Goal: Communication & Community: Answer question/provide support

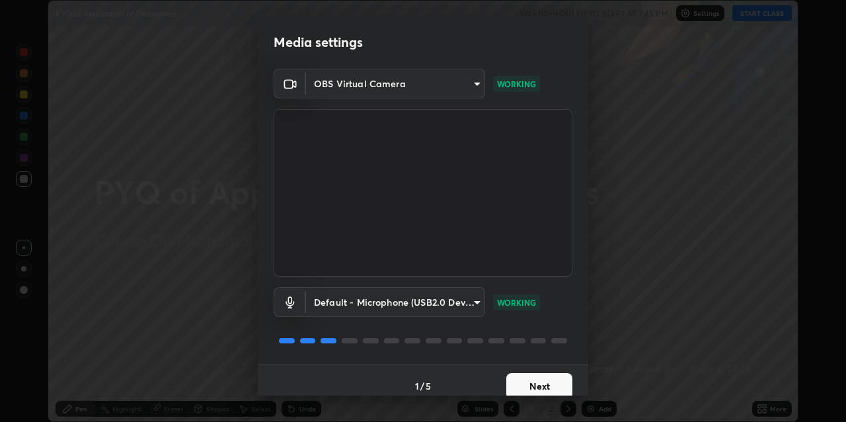
scroll to position [11, 0]
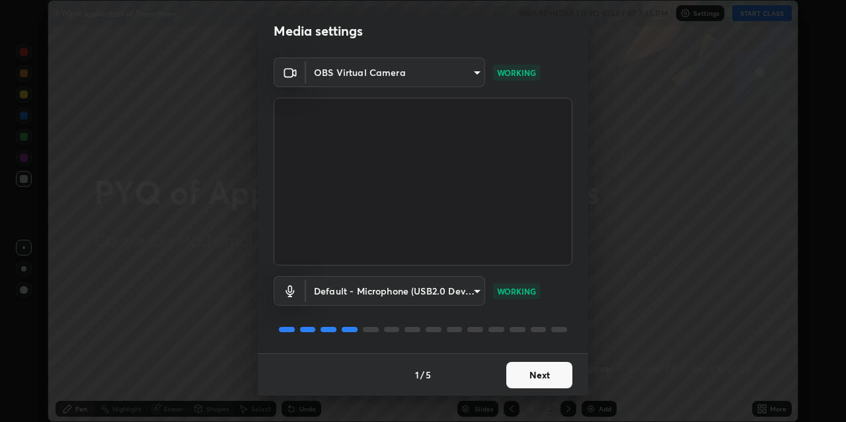
click at [532, 376] on button "Next" at bounding box center [539, 375] width 66 height 26
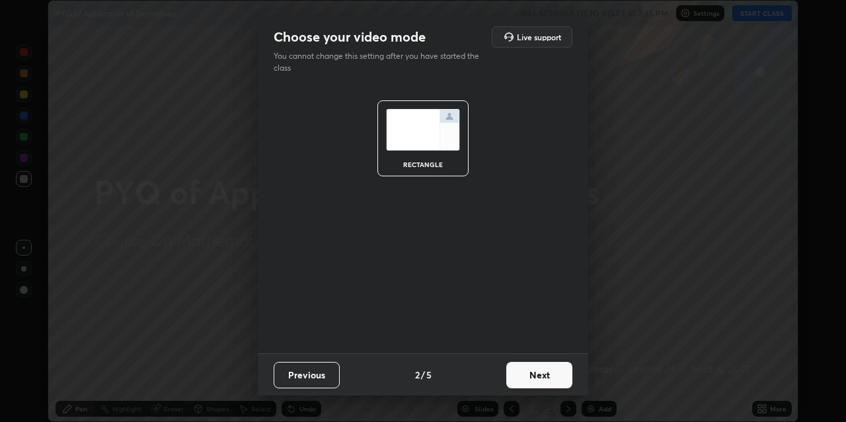
scroll to position [0, 0]
click at [534, 378] on button "Next" at bounding box center [539, 375] width 66 height 26
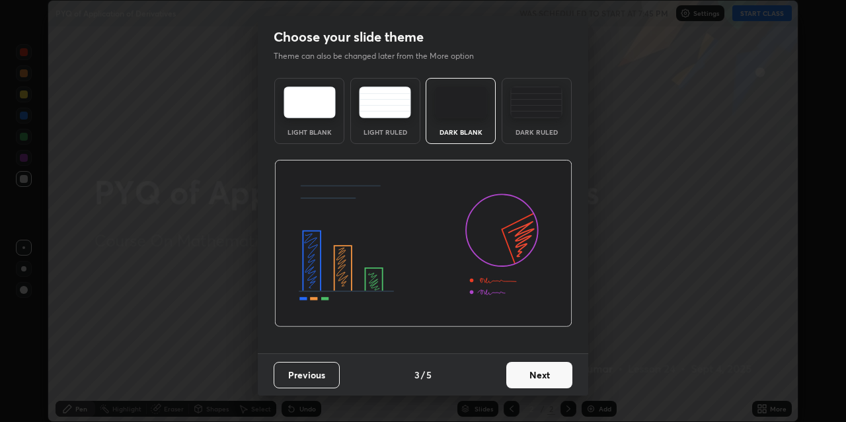
click at [541, 379] on button "Next" at bounding box center [539, 375] width 66 height 26
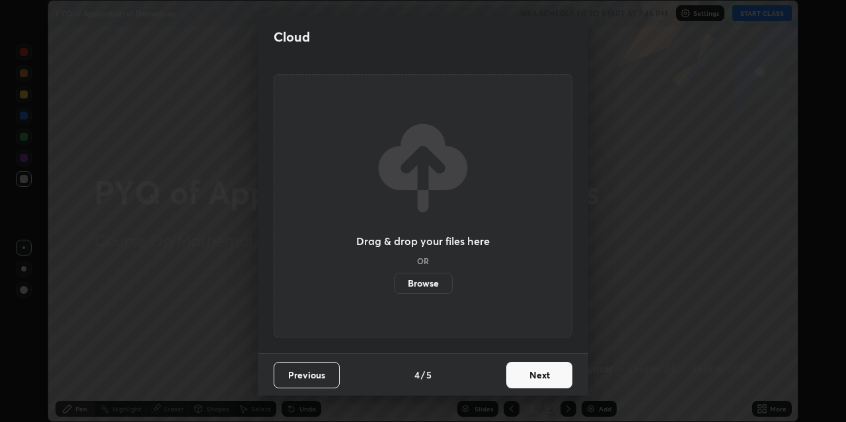
click at [540, 377] on button "Next" at bounding box center [539, 375] width 66 height 26
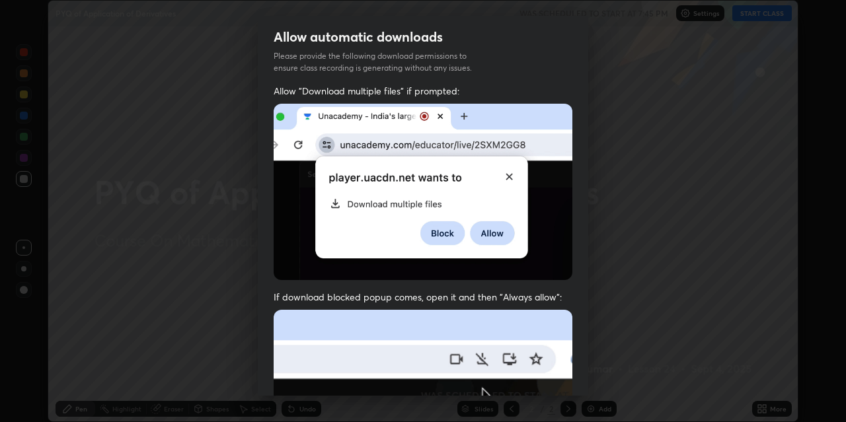
click at [719, 230] on div "Allow automatic downloads Please provide the following download permissions to …" at bounding box center [423, 211] width 846 height 422
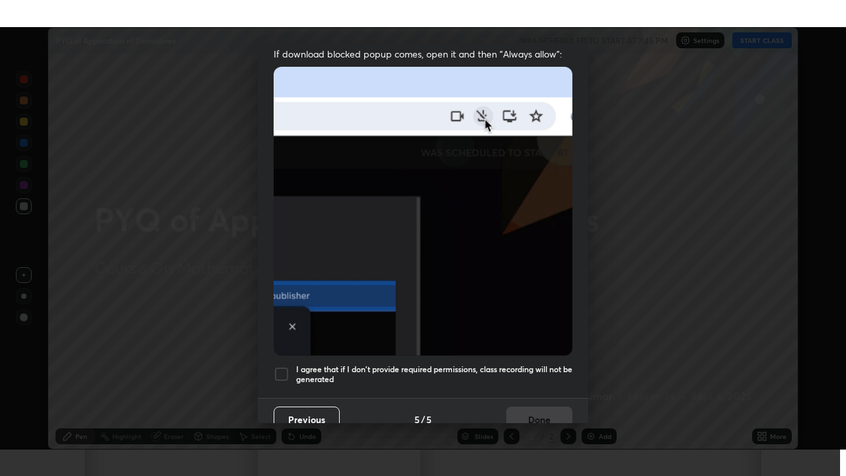
scroll to position [281, 0]
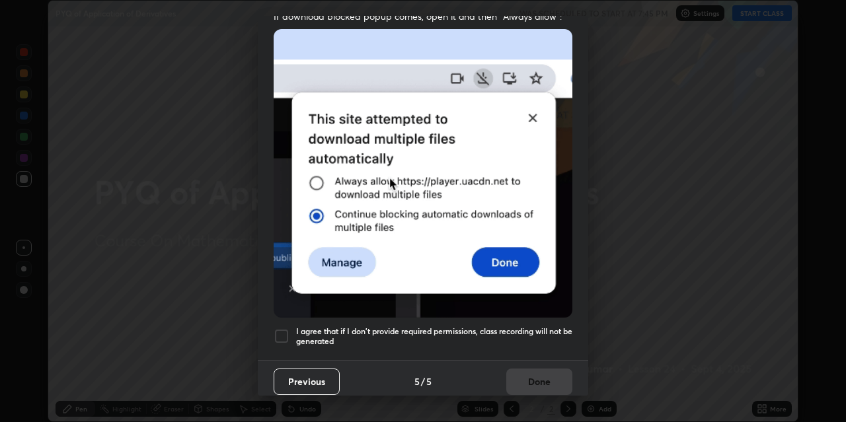
click at [282, 332] on div at bounding box center [282, 337] width 16 height 16
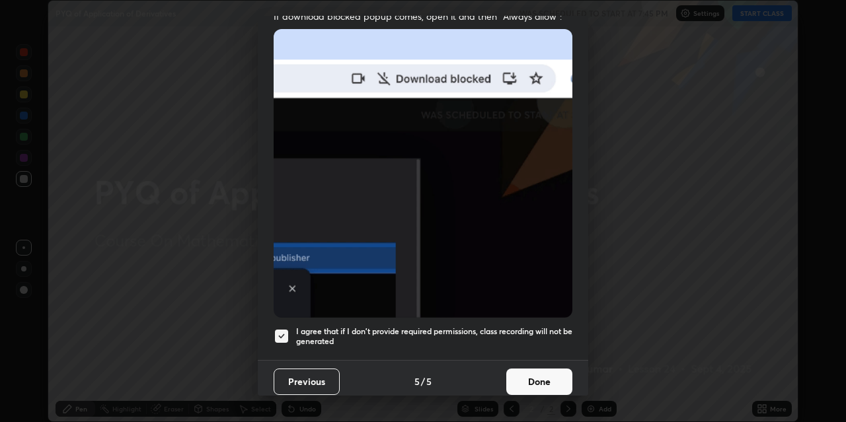
click at [528, 376] on button "Done" at bounding box center [539, 382] width 66 height 26
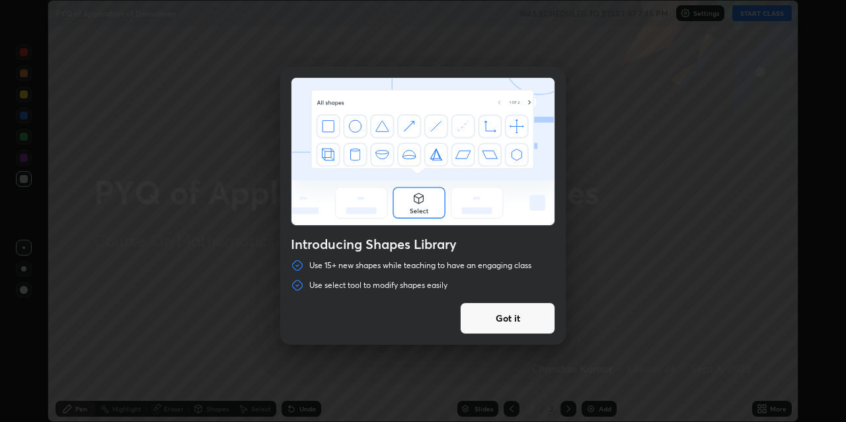
click at [503, 317] on button "Got it" at bounding box center [507, 319] width 95 height 32
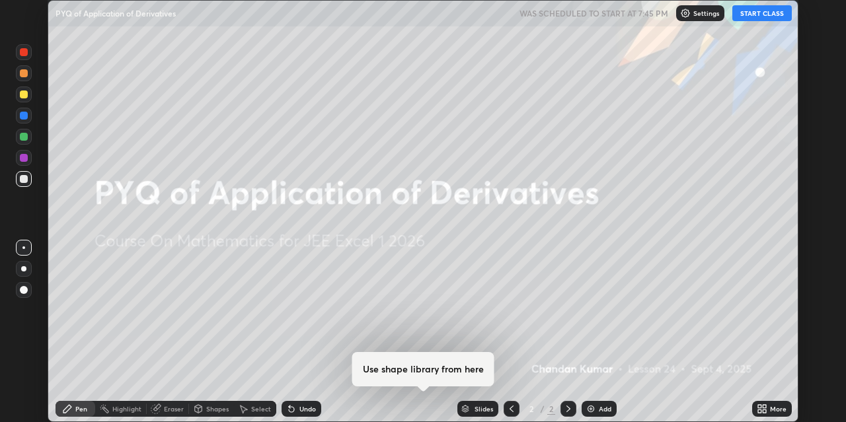
click at [753, 9] on button "START CLASS" at bounding box center [763, 13] width 60 height 16
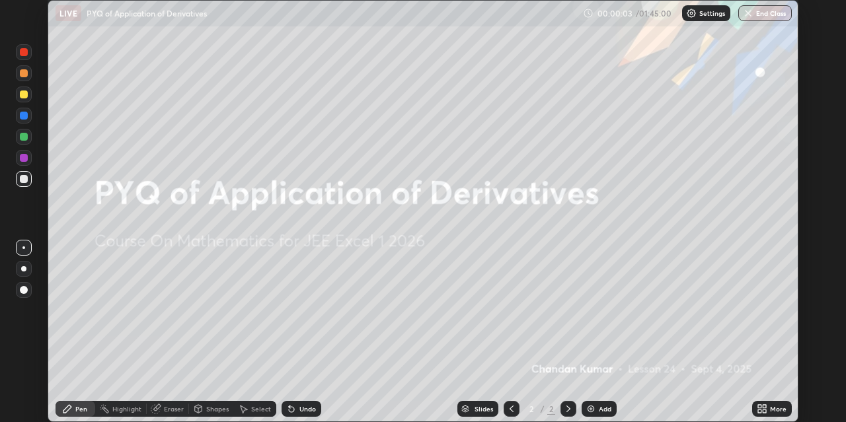
click at [604, 402] on div "Add" at bounding box center [599, 409] width 35 height 16
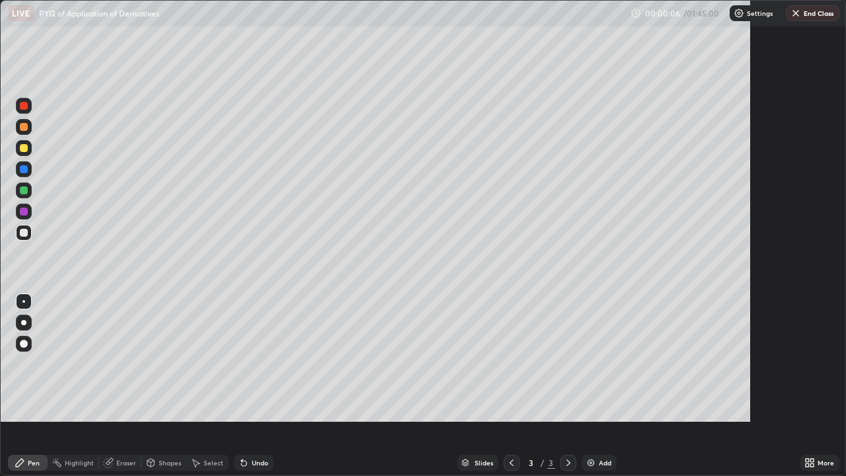
scroll to position [476, 846]
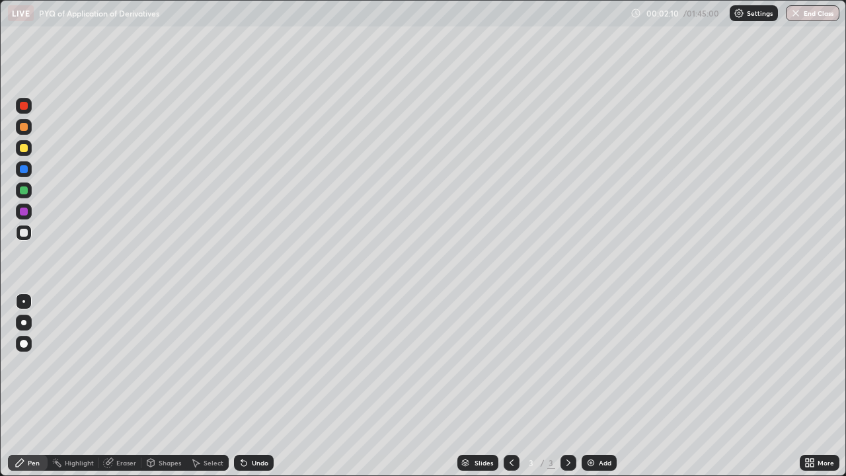
click at [122, 422] on div "Eraser" at bounding box center [126, 463] width 20 height 7
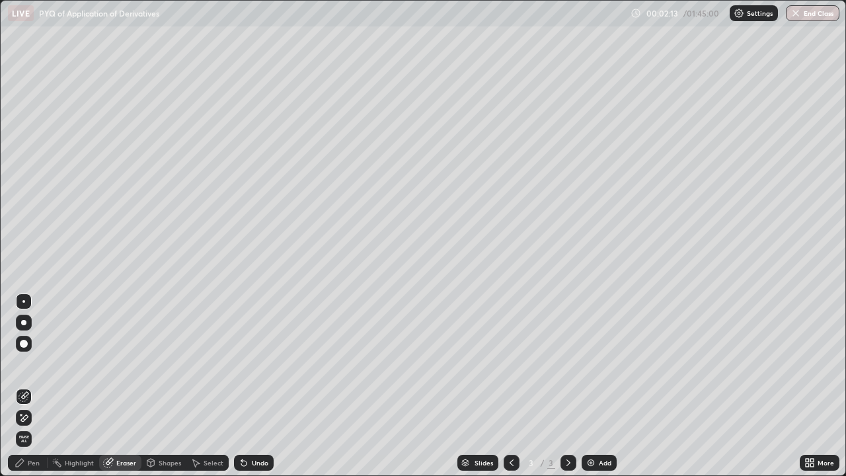
click at [31, 422] on div "Pen" at bounding box center [34, 463] width 12 height 7
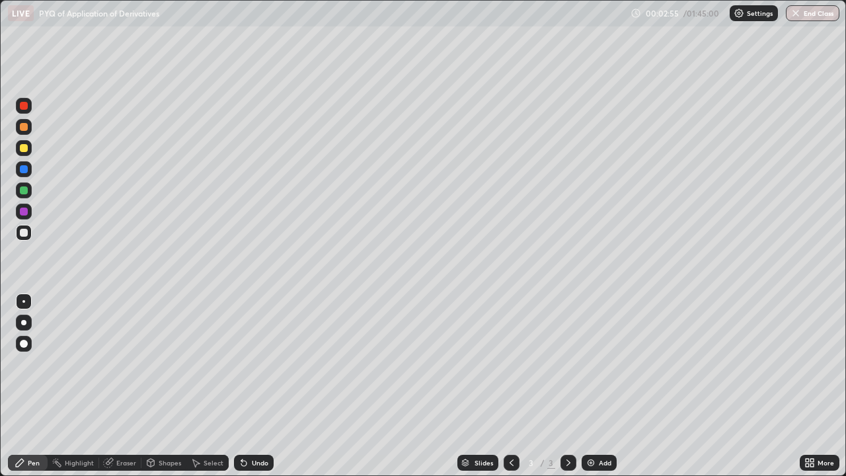
click at [117, 422] on div "Eraser" at bounding box center [126, 463] width 20 height 7
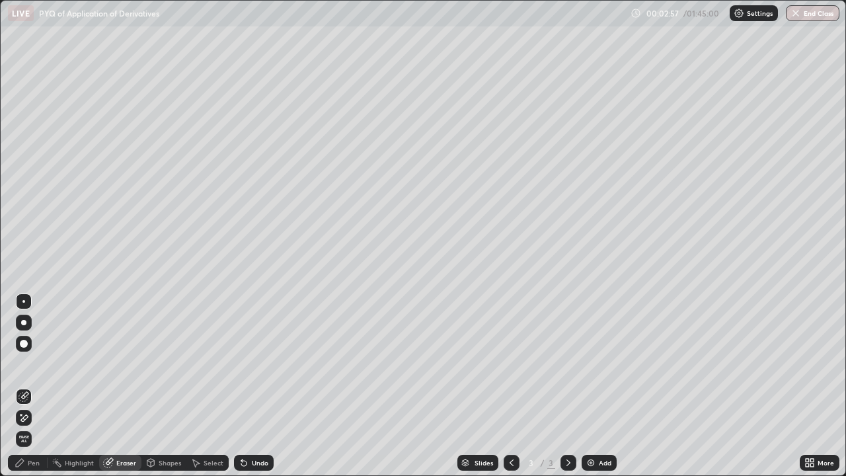
click at [32, 422] on div "Pen" at bounding box center [34, 463] width 12 height 7
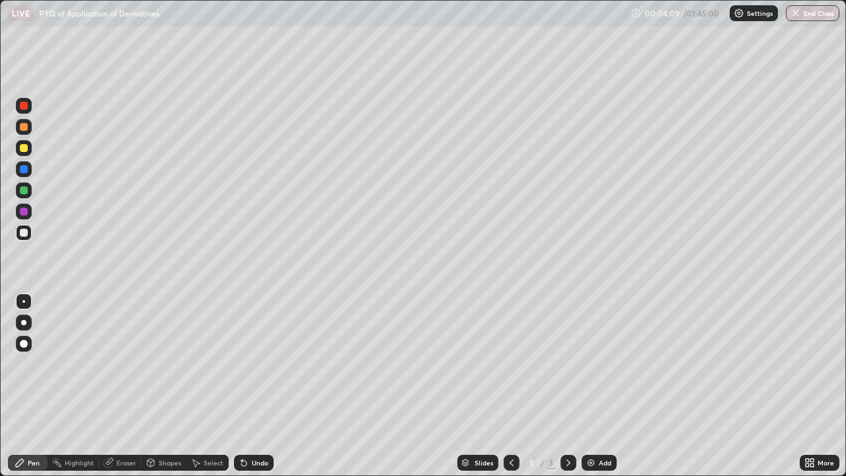
click at [206, 422] on div "Select" at bounding box center [214, 463] width 20 height 7
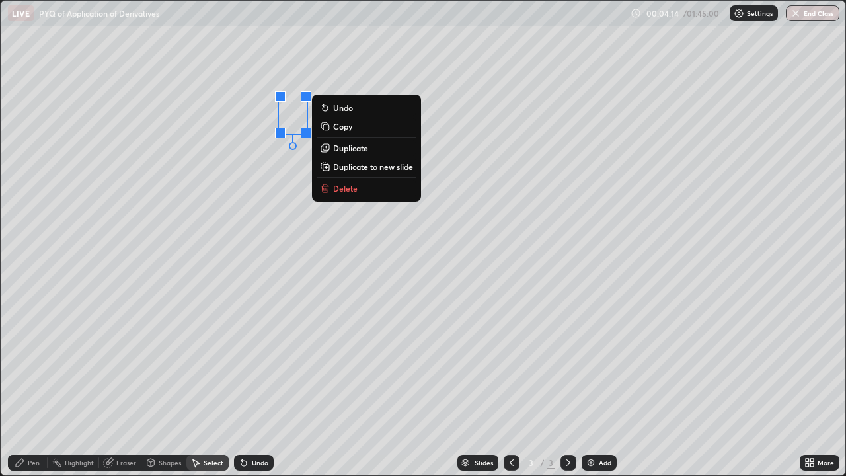
click at [342, 184] on p "Delete" at bounding box center [345, 188] width 24 height 11
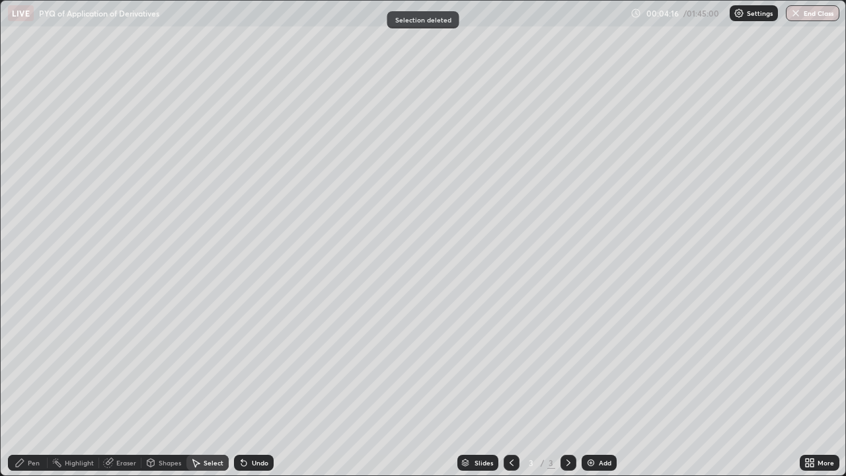
click at [252, 422] on div "Undo" at bounding box center [260, 463] width 17 height 7
click at [113, 422] on div "Eraser" at bounding box center [120, 463] width 42 height 16
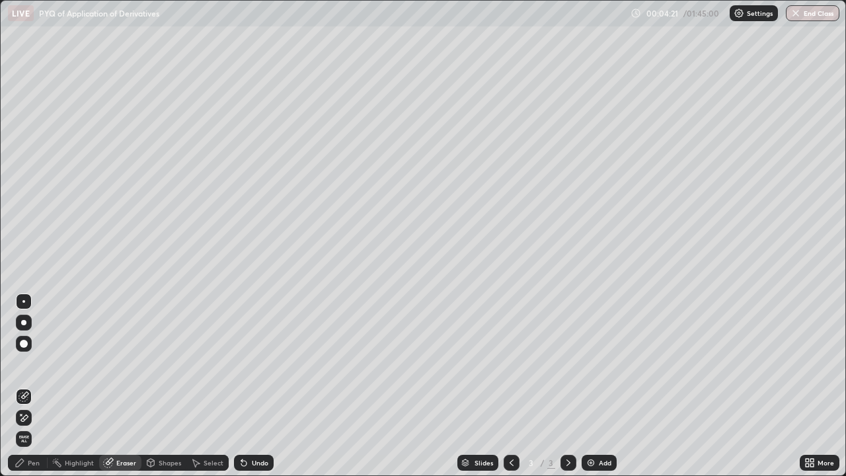
click at [252, 422] on div "Undo" at bounding box center [260, 463] width 17 height 7
click at [40, 422] on div "Pen" at bounding box center [28, 463] width 40 height 16
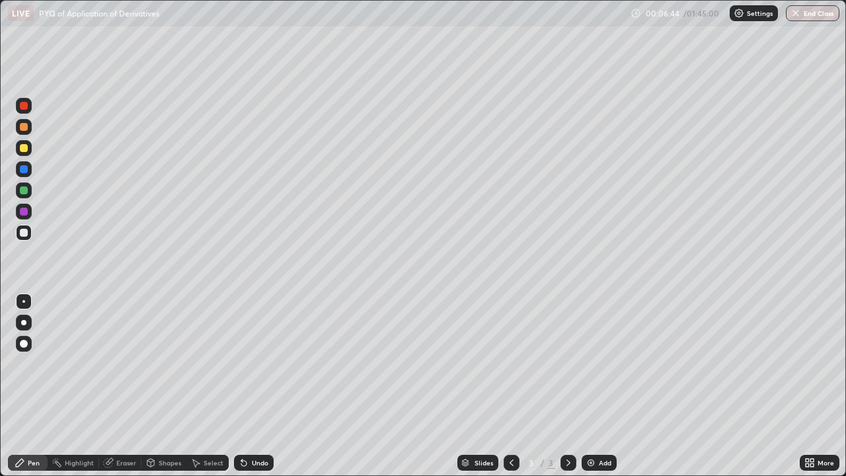
click at [116, 422] on div "Eraser" at bounding box center [126, 463] width 20 height 7
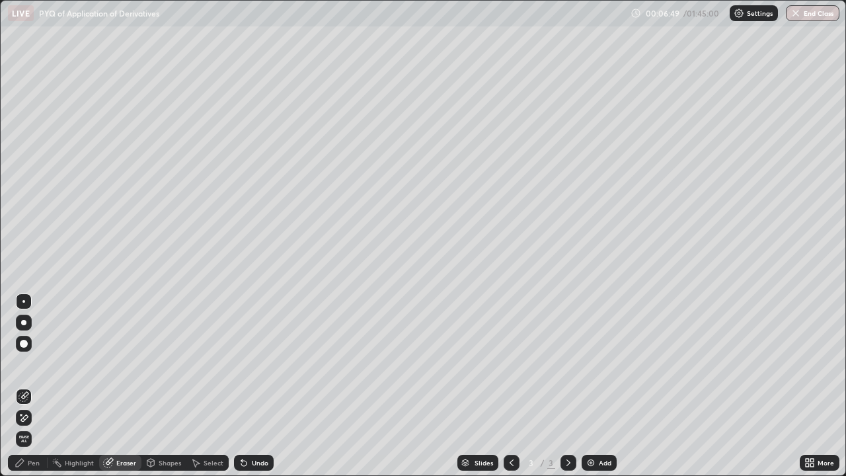
click at [33, 422] on div "Pen" at bounding box center [34, 463] width 12 height 7
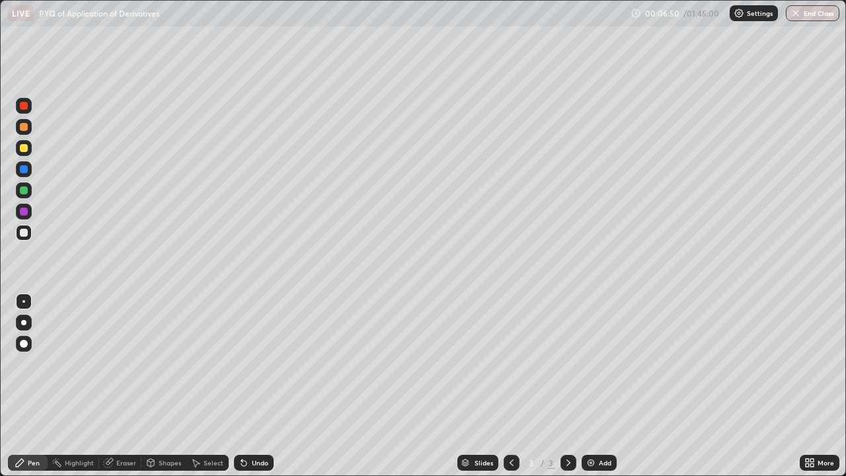
click at [26, 153] on div at bounding box center [24, 148] width 16 height 16
click at [255, 422] on div "Undo" at bounding box center [254, 463] width 40 height 16
click at [24, 213] on div at bounding box center [24, 212] width 8 height 8
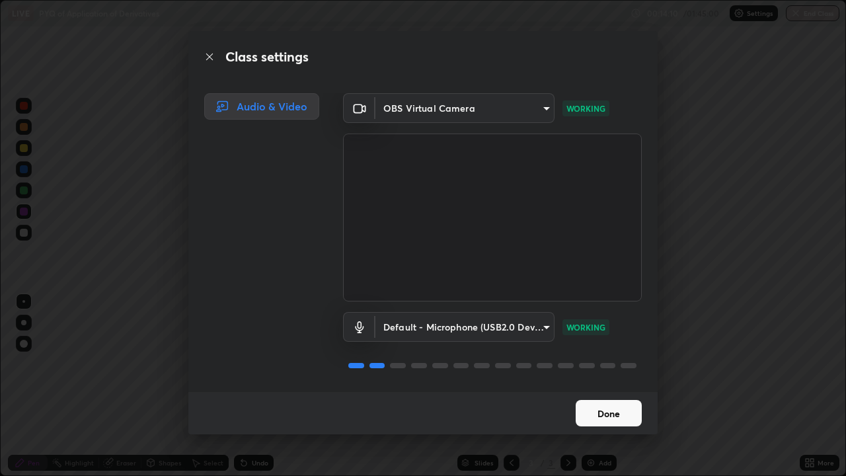
click at [609, 409] on button "Done" at bounding box center [609, 413] width 66 height 26
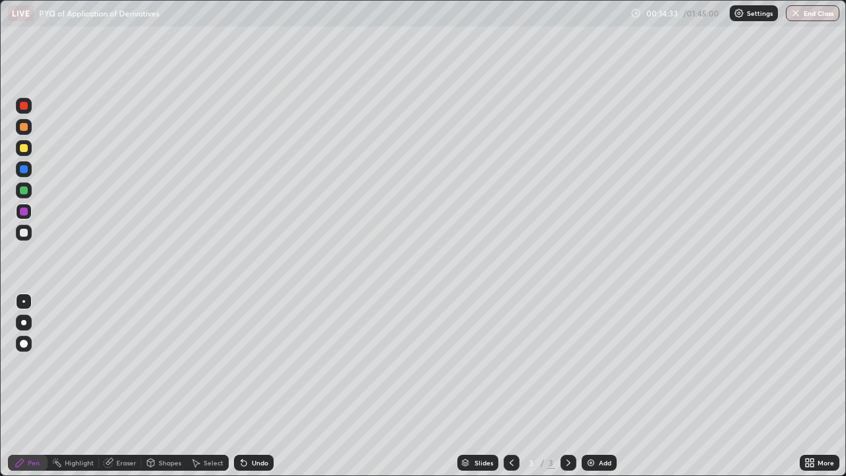
click at [24, 186] on div at bounding box center [24, 190] width 8 height 8
click at [114, 422] on div "Eraser" at bounding box center [120, 463] width 42 height 16
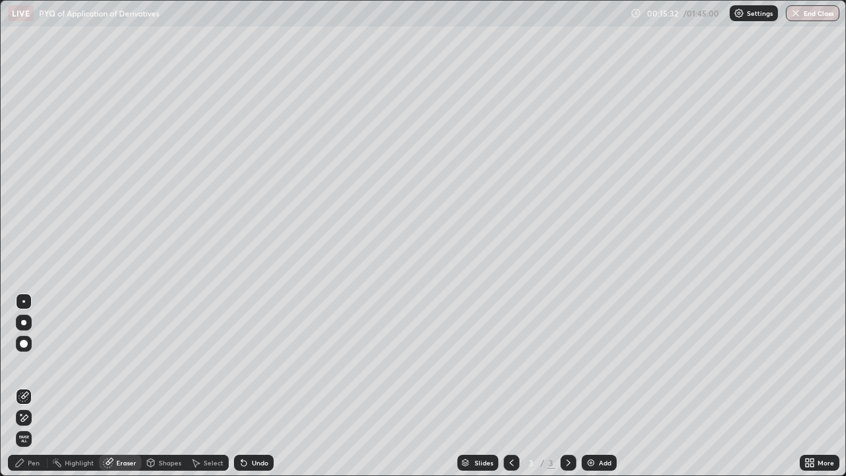
click at [40, 422] on div "Pen" at bounding box center [28, 463] width 40 height 16
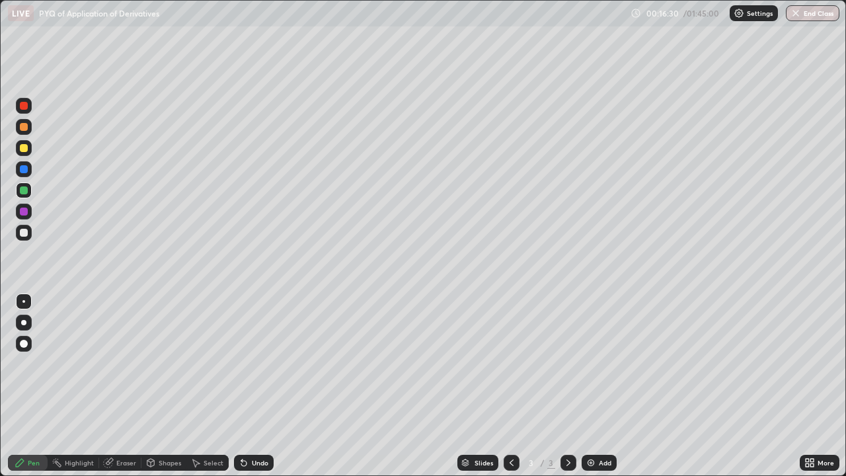
click at [23, 173] on div at bounding box center [24, 169] width 8 height 8
click at [119, 422] on div "Eraser" at bounding box center [126, 463] width 20 height 7
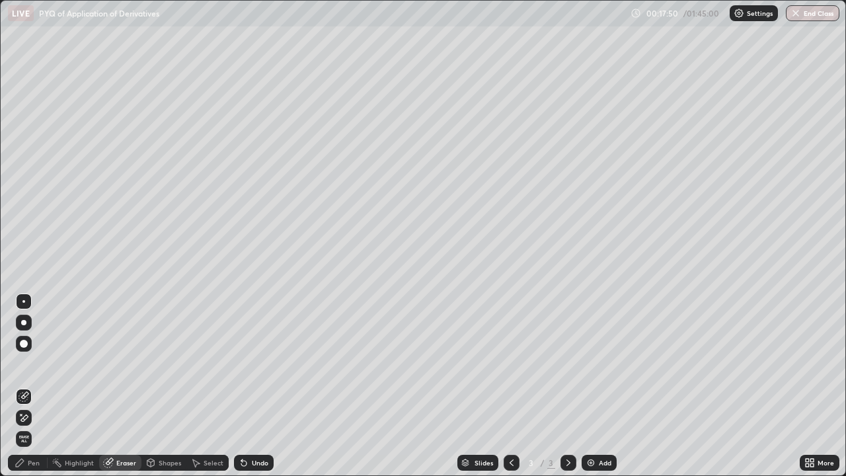
click at [42, 422] on div "Pen" at bounding box center [28, 463] width 40 height 16
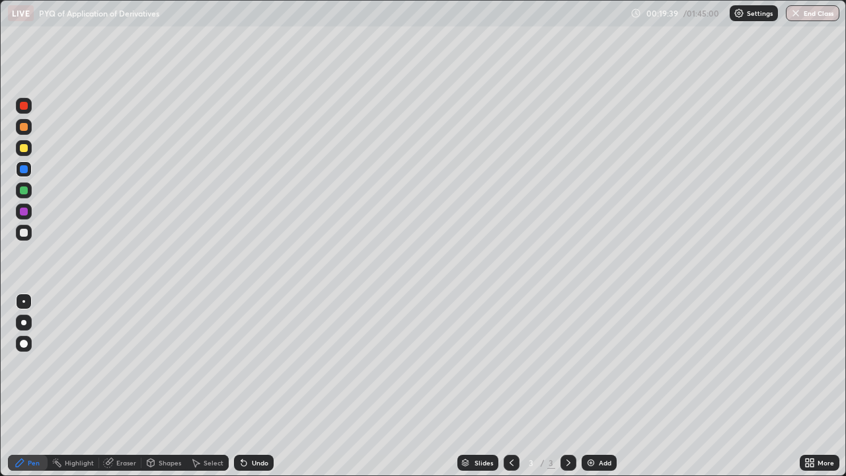
click at [24, 210] on div at bounding box center [24, 212] width 8 height 8
click at [24, 231] on div at bounding box center [24, 233] width 8 height 8
click at [25, 145] on div at bounding box center [24, 148] width 8 height 8
click at [253, 422] on div "Undo" at bounding box center [260, 463] width 17 height 7
click at [26, 192] on div at bounding box center [24, 190] width 8 height 8
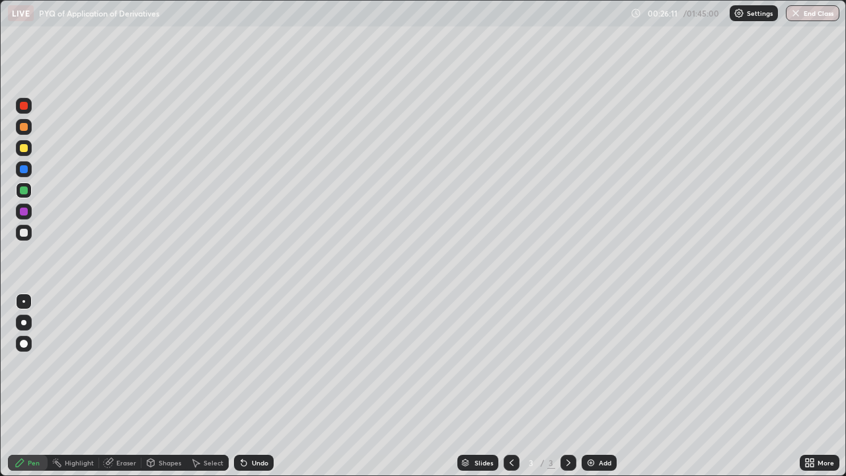
click at [599, 422] on div "Add" at bounding box center [605, 463] width 13 height 7
click at [24, 233] on div at bounding box center [24, 233] width 8 height 8
click at [24, 214] on div at bounding box center [24, 212] width 8 height 8
click at [25, 234] on div at bounding box center [24, 233] width 8 height 8
click at [24, 167] on div at bounding box center [24, 169] width 8 height 8
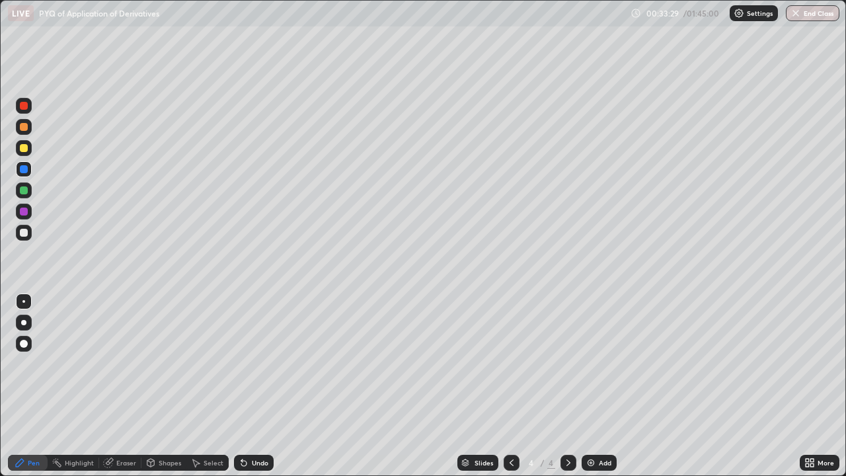
click at [24, 192] on div at bounding box center [24, 190] width 8 height 8
click at [24, 210] on div at bounding box center [24, 212] width 8 height 8
click at [26, 148] on div at bounding box center [24, 148] width 8 height 8
click at [26, 188] on div at bounding box center [24, 190] width 8 height 8
click at [21, 169] on div at bounding box center [24, 169] width 8 height 8
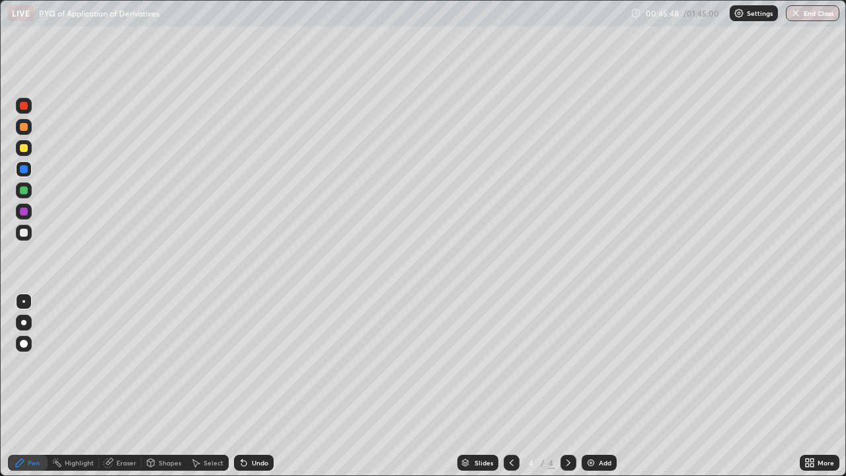
click at [596, 422] on div "Add" at bounding box center [599, 463] width 35 height 16
click at [24, 232] on div at bounding box center [24, 233] width 8 height 8
click at [253, 422] on div "Undo" at bounding box center [260, 463] width 17 height 7
click at [256, 422] on div "Undo" at bounding box center [260, 463] width 17 height 7
click at [257, 422] on div "Undo" at bounding box center [260, 463] width 17 height 7
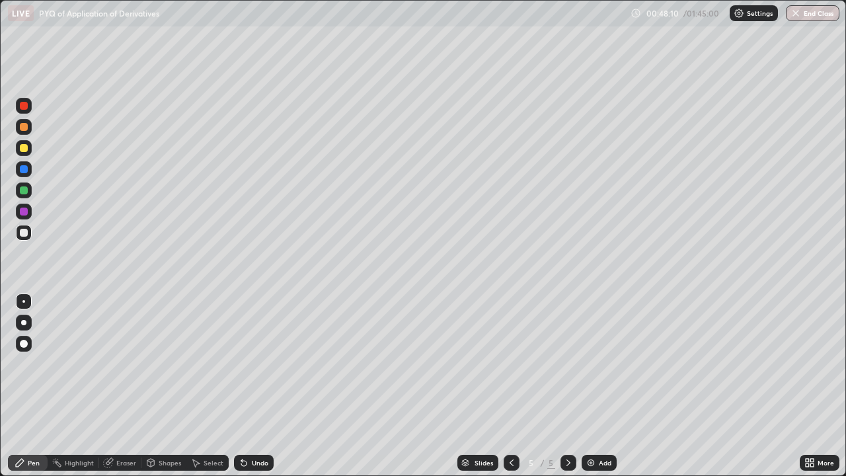
click at [115, 422] on div "Eraser" at bounding box center [120, 463] width 42 height 16
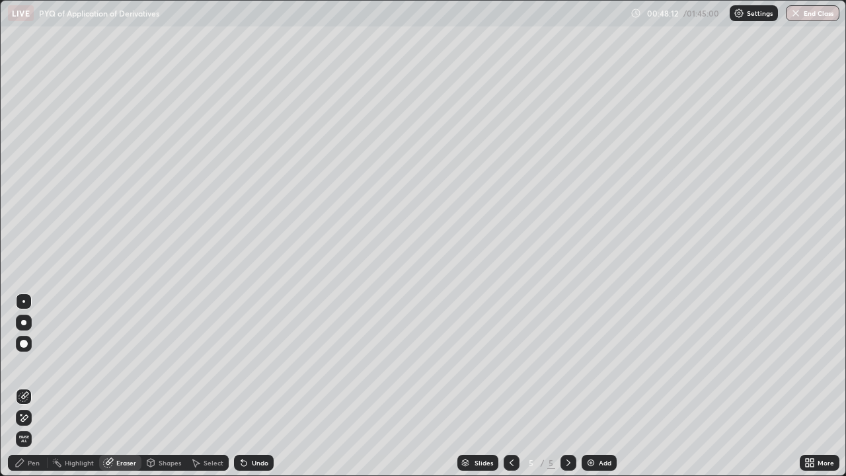
click at [27, 422] on div "Pen" at bounding box center [28, 463] width 40 height 16
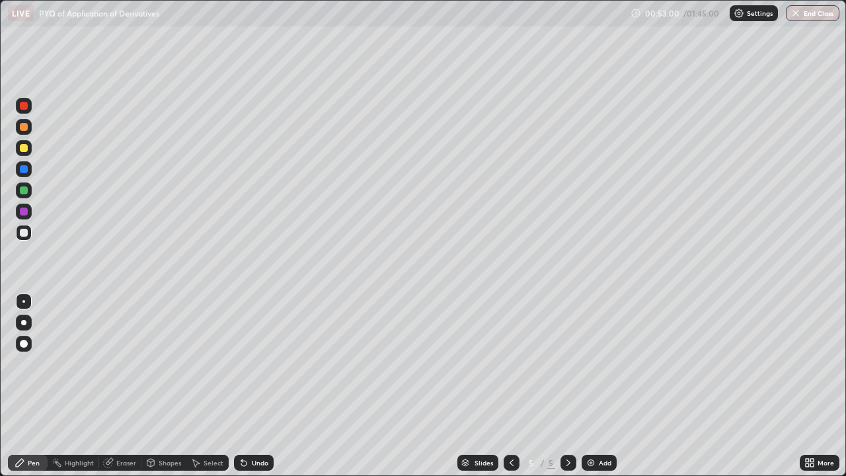
click at [29, 146] on div at bounding box center [24, 148] width 16 height 16
click at [26, 213] on div at bounding box center [24, 212] width 8 height 8
click at [26, 211] on div at bounding box center [24, 212] width 8 height 8
click at [24, 148] on div at bounding box center [24, 148] width 8 height 8
click at [26, 169] on div at bounding box center [24, 169] width 8 height 8
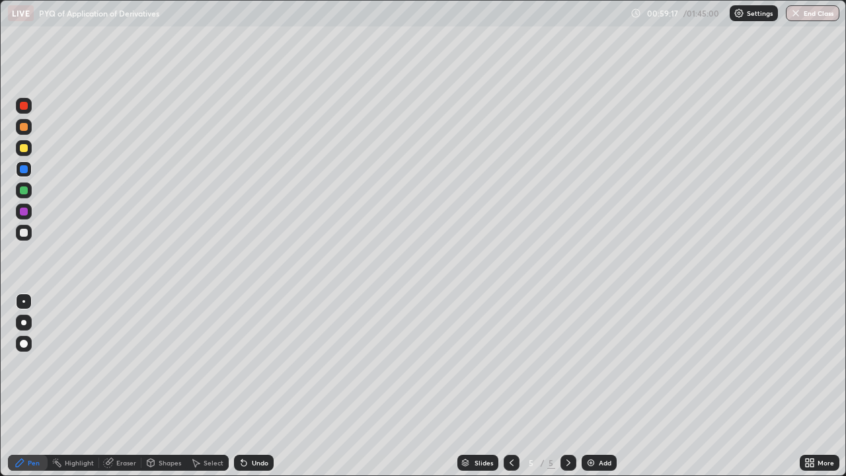
click at [124, 422] on div "Eraser" at bounding box center [126, 463] width 20 height 7
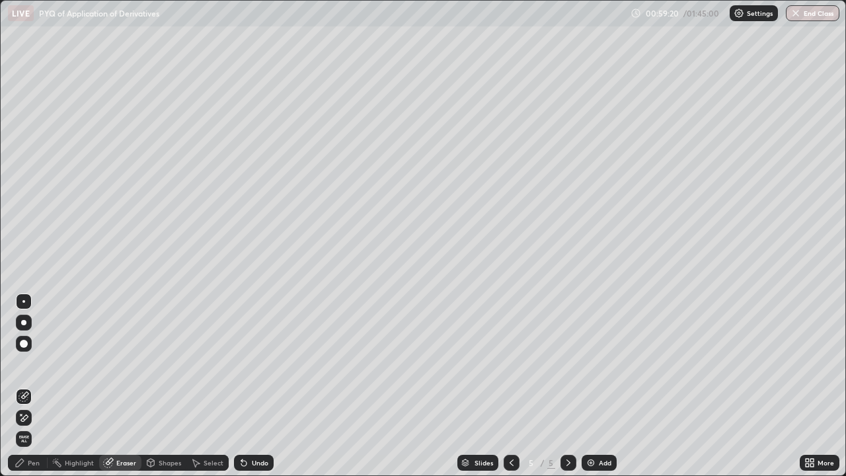
click at [30, 422] on div "Pen" at bounding box center [34, 463] width 12 height 7
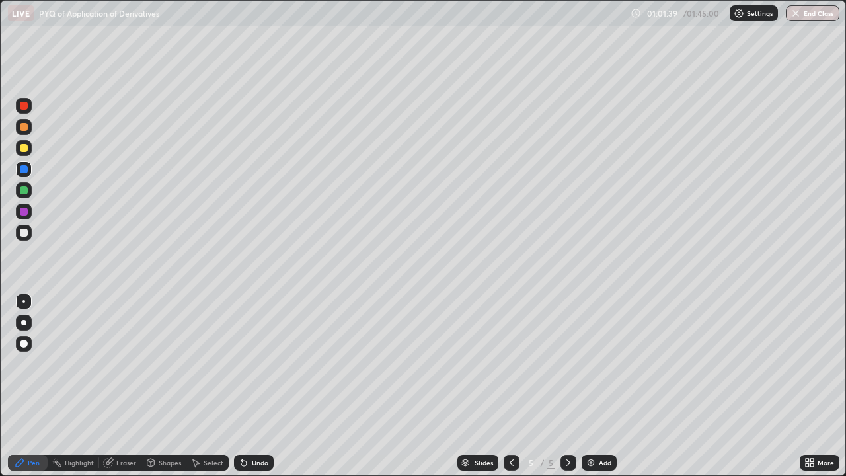
click at [30, 133] on div at bounding box center [24, 127] width 16 height 16
click at [24, 184] on div at bounding box center [24, 190] width 16 height 16
click at [600, 422] on div "Add" at bounding box center [605, 463] width 13 height 7
click at [27, 130] on div at bounding box center [24, 127] width 8 height 8
click at [510, 422] on icon at bounding box center [511, 463] width 11 height 11
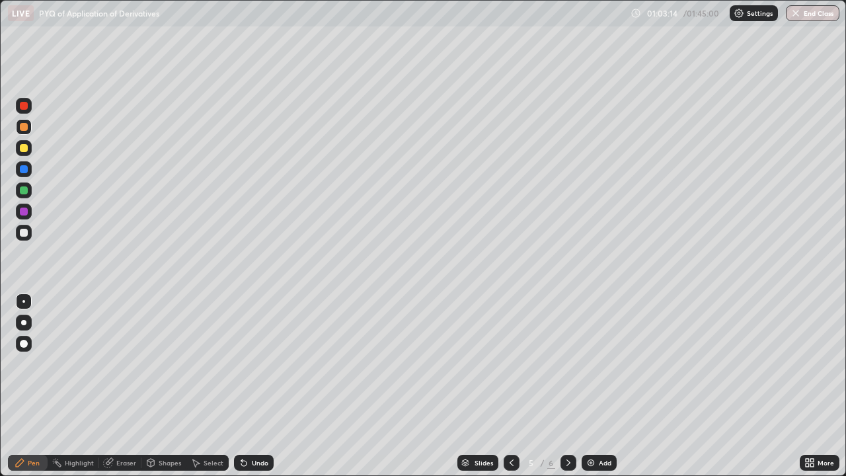
click at [566, 422] on icon at bounding box center [568, 463] width 11 height 11
click at [27, 149] on div at bounding box center [24, 148] width 8 height 8
click at [504, 422] on div at bounding box center [512, 463] width 16 height 16
click at [565, 422] on icon at bounding box center [568, 463] width 11 height 11
click at [30, 171] on div at bounding box center [24, 169] width 16 height 16
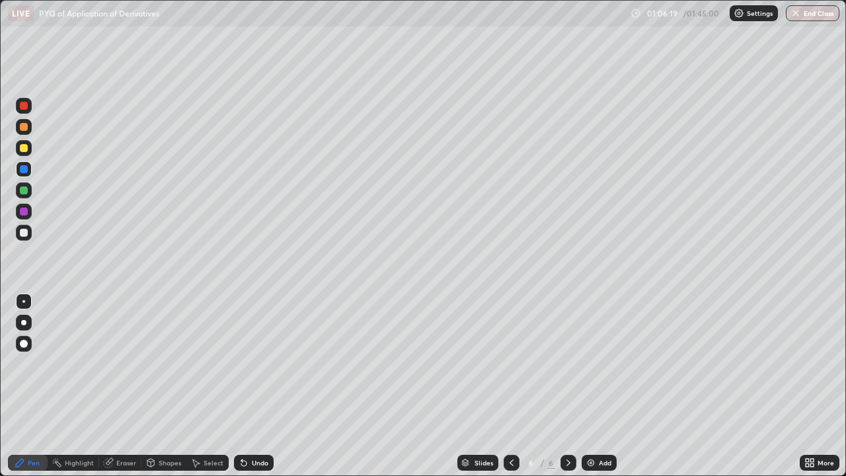
click at [29, 124] on div at bounding box center [24, 127] width 16 height 16
click at [504, 422] on div at bounding box center [512, 463] width 16 height 16
click at [567, 422] on icon at bounding box center [569, 463] width 4 height 7
click at [507, 422] on icon at bounding box center [511, 463] width 11 height 11
click at [569, 422] on div at bounding box center [569, 463] width 16 height 16
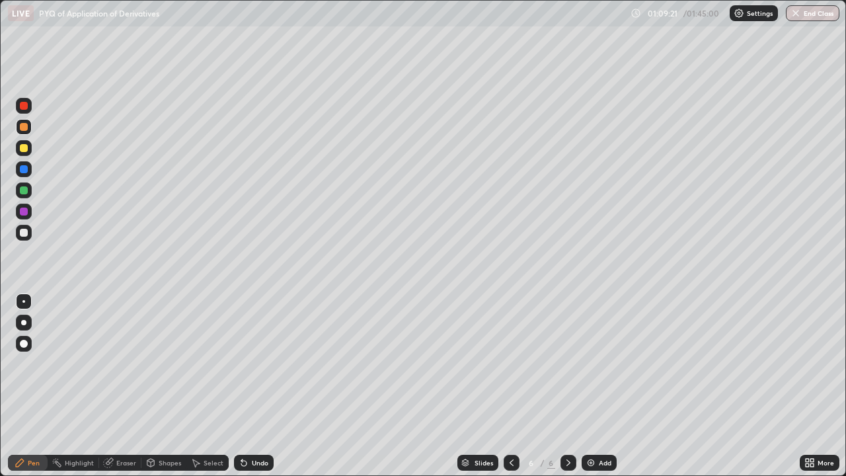
click at [510, 422] on icon at bounding box center [511, 463] width 11 height 11
click at [566, 422] on icon at bounding box center [568, 463] width 11 height 11
click at [599, 422] on div "Add" at bounding box center [605, 463] width 13 height 7
click at [23, 169] on div at bounding box center [24, 169] width 8 height 8
click at [26, 149] on div at bounding box center [24, 148] width 8 height 8
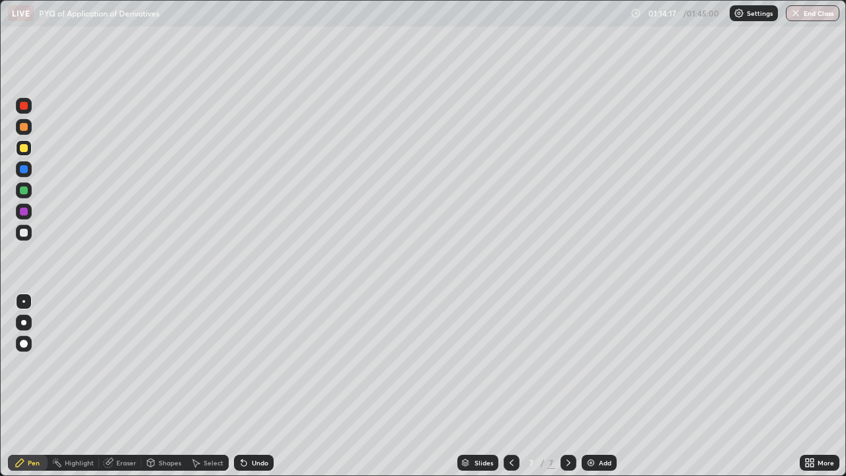
click at [25, 175] on div at bounding box center [24, 169] width 16 height 16
click at [25, 189] on div at bounding box center [24, 190] width 8 height 8
click at [22, 234] on div at bounding box center [24, 233] width 8 height 8
click at [249, 422] on div "Undo" at bounding box center [254, 463] width 40 height 16
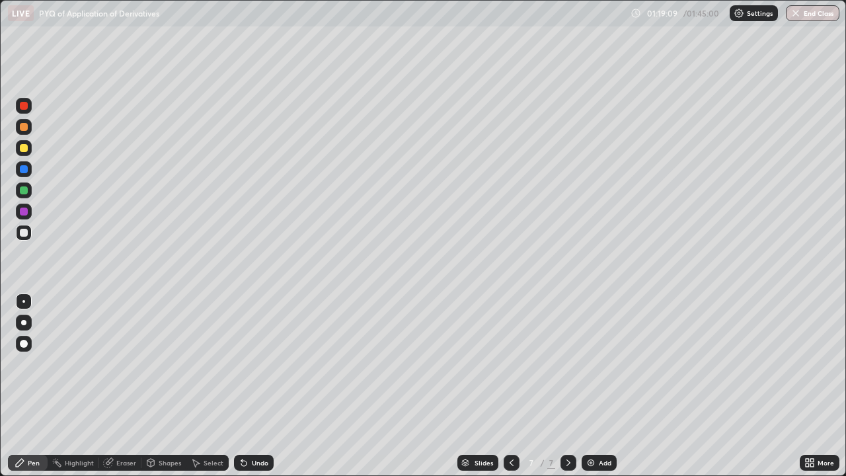
click at [249, 422] on div "Undo" at bounding box center [254, 463] width 40 height 16
click at [602, 422] on div "Add" at bounding box center [599, 463] width 35 height 16
click at [24, 124] on div at bounding box center [24, 127] width 8 height 8
click at [26, 146] on div at bounding box center [24, 148] width 8 height 8
click at [118, 422] on div "Eraser" at bounding box center [126, 463] width 20 height 7
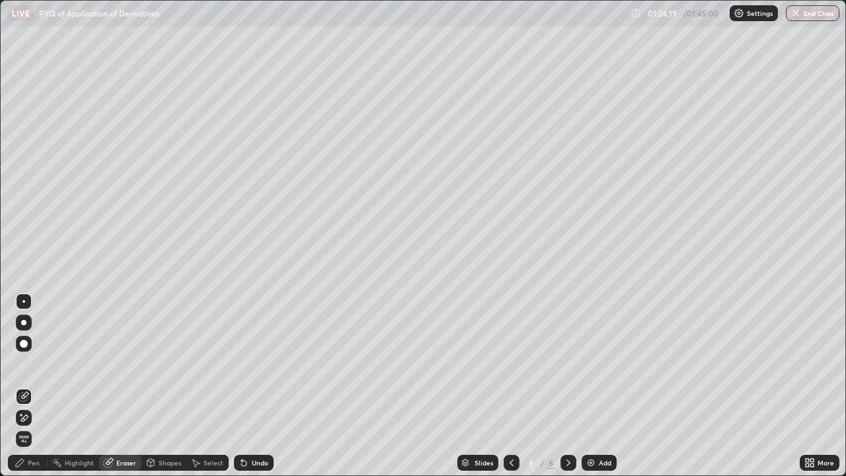
click at [39, 422] on div "Pen" at bounding box center [34, 463] width 12 height 7
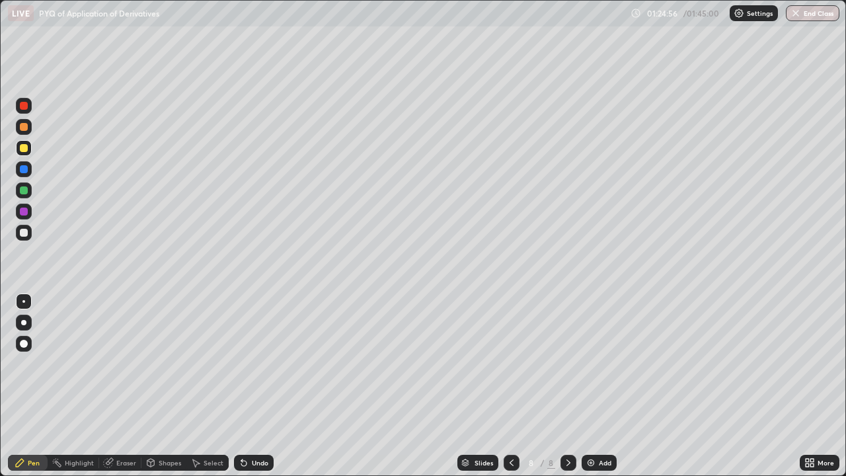
click at [26, 226] on div at bounding box center [24, 233] width 16 height 16
click at [116, 422] on div "Eraser" at bounding box center [126, 463] width 20 height 7
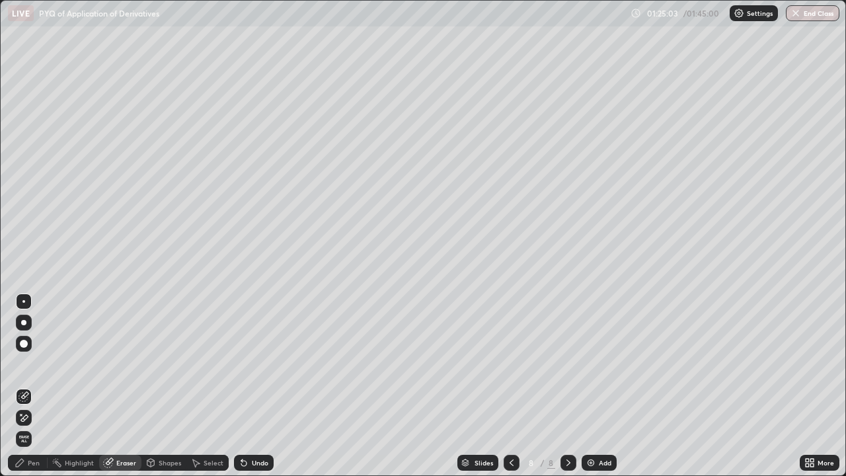
click at [37, 422] on div "Pen" at bounding box center [34, 463] width 12 height 7
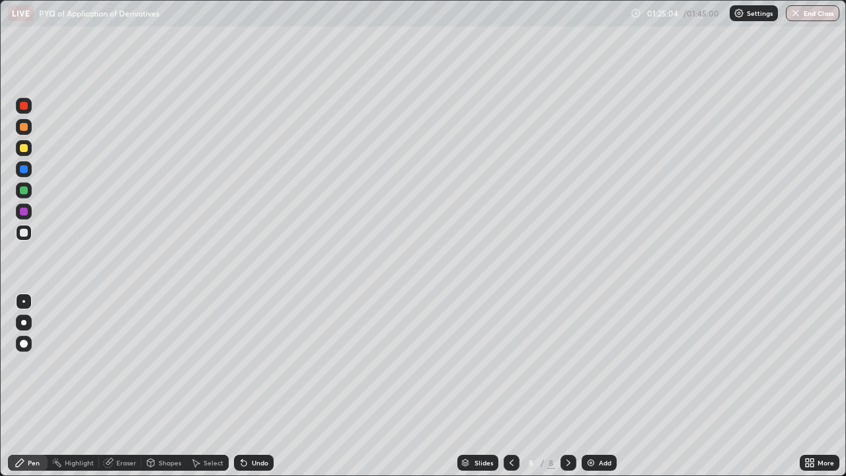
click at [42, 422] on div "Pen" at bounding box center [28, 463] width 40 height 16
click at [24, 149] on div at bounding box center [24, 148] width 8 height 8
click at [25, 210] on div at bounding box center [24, 212] width 8 height 8
click at [511, 422] on icon at bounding box center [511, 463] width 11 height 11
click at [567, 422] on icon at bounding box center [568, 463] width 11 height 11
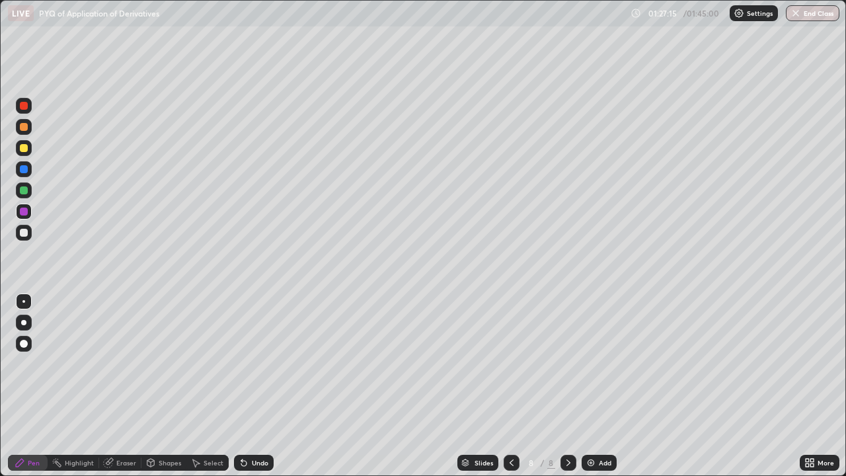
click at [129, 422] on div "Eraser" at bounding box center [126, 463] width 20 height 7
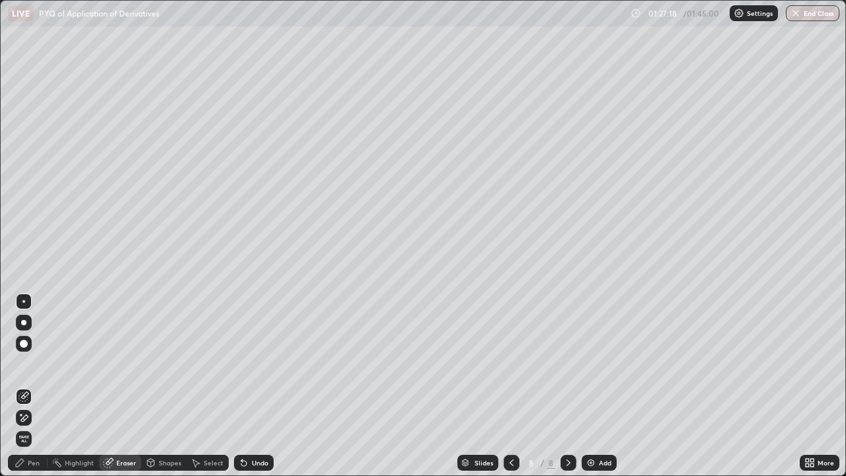
click at [42, 422] on div "Pen" at bounding box center [28, 463] width 40 height 16
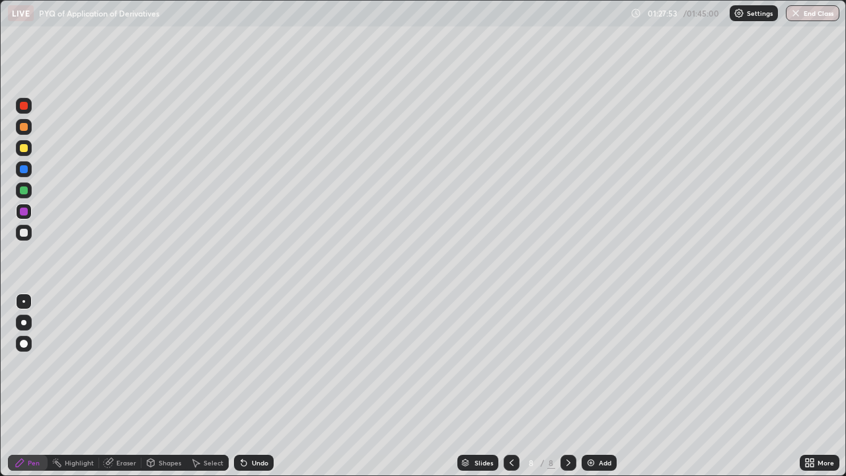
click at [22, 147] on div at bounding box center [24, 148] width 8 height 8
click at [27, 126] on div at bounding box center [24, 127] width 8 height 8
click at [116, 422] on div "Eraser" at bounding box center [126, 463] width 20 height 7
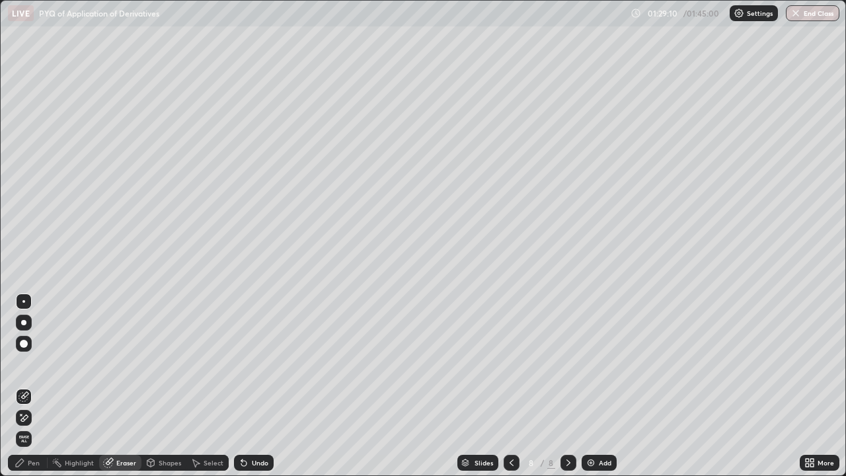
click at [41, 422] on div "Pen" at bounding box center [28, 463] width 40 height 16
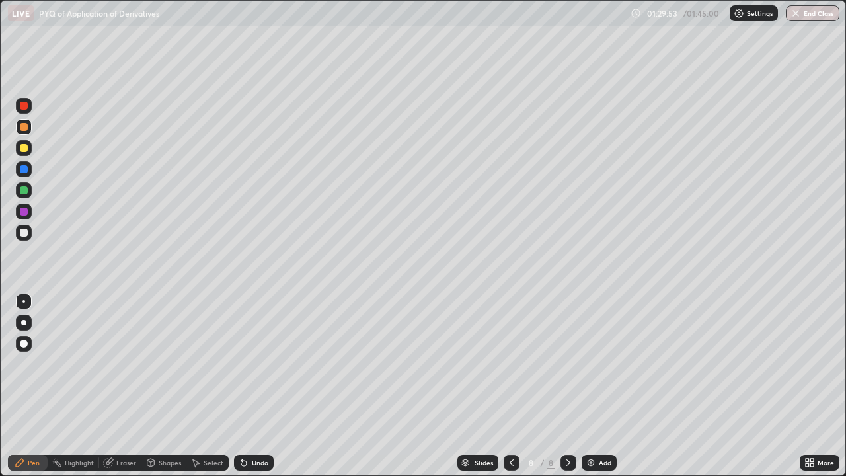
click at [22, 147] on div at bounding box center [24, 148] width 8 height 8
click at [25, 172] on div at bounding box center [24, 169] width 8 height 8
click at [25, 206] on div at bounding box center [24, 212] width 16 height 16
click at [20, 169] on div at bounding box center [24, 169] width 8 height 8
click at [241, 422] on icon at bounding box center [241, 460] width 1 height 1
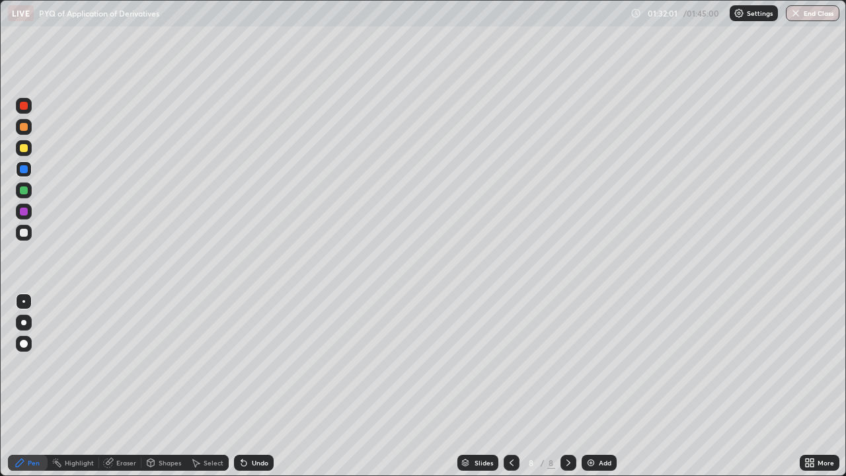
click at [237, 422] on div "Undo" at bounding box center [254, 463] width 40 height 16
click at [234, 422] on div "Undo" at bounding box center [254, 463] width 40 height 16
click at [809, 16] on button "End Class" at bounding box center [813, 13] width 54 height 16
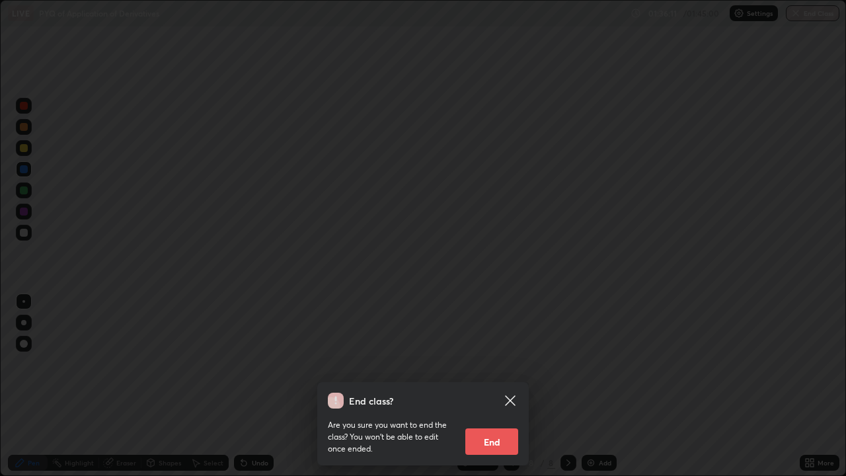
click at [497, 422] on button "End" at bounding box center [491, 441] width 53 height 26
